Goal: Information Seeking & Learning: Learn about a topic

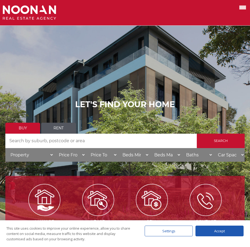
click at [241, 8] on span at bounding box center [242, 7] width 7 height 1
click at [0, 0] on input "checkbox" at bounding box center [0, 0] width 0 height 0
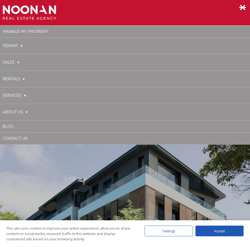
click at [23, 113] on link "About Us" at bounding box center [15, 112] width 25 height 11
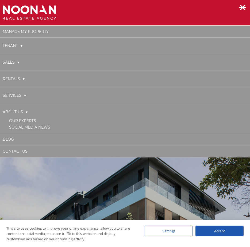
click at [28, 119] on link "Our Experts" at bounding box center [22, 120] width 27 height 5
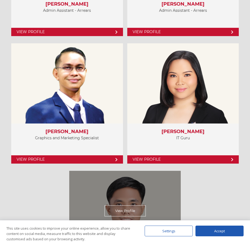
scroll to position [3154, 0]
